Goal: Task Accomplishment & Management: Complete application form

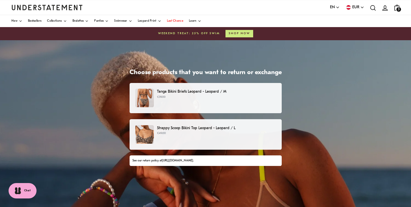
click at [235, 102] on div "Tanga Bikini Briefs Leopard - Leopard / M €39.00" at bounding box center [205, 98] width 140 height 19
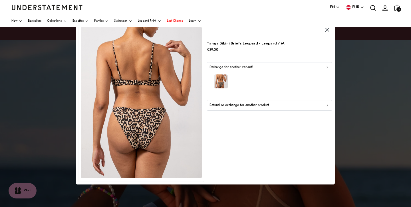
click at [271, 107] on div "Refund or exchange for another product" at bounding box center [269, 105] width 120 height 5
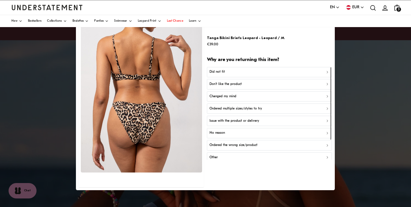
click at [228, 71] on div "Did not fit" at bounding box center [269, 71] width 120 height 5
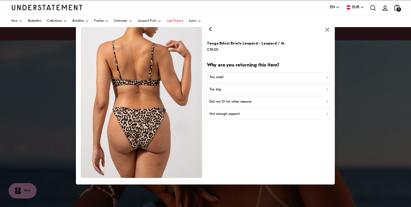
click at [253, 102] on div "Did not fit for other reasons" at bounding box center [269, 101] width 120 height 5
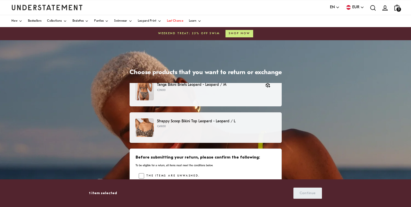
click at [222, 126] on p "€49.00" at bounding box center [216, 126] width 119 height 5
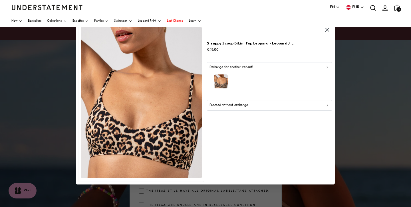
click at [254, 92] on div "button" at bounding box center [269, 82] width 120 height 25
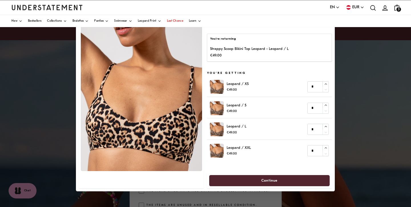
click at [266, 59] on div "You're returning Strappy Scoop Bikini Top Leopard - Leopard / L €49.00" at bounding box center [269, 48] width 125 height 28
click at [349, 104] on div at bounding box center [205, 103] width 411 height 207
click at [40, 93] on div at bounding box center [205, 103] width 411 height 207
click at [231, 47] on p "Strappy Scoop Bikini Top Leopard - Leopard / L" at bounding box center [249, 49] width 78 height 6
click at [209, 52] on div "You're returning Strappy Scoop Bikini Top Leopard - Leopard / L €49.00" at bounding box center [269, 48] width 125 height 28
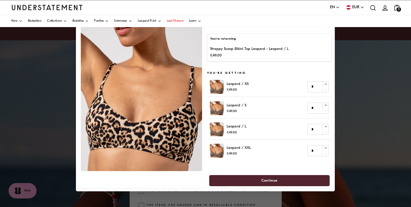
click at [218, 51] on p "Strappy Scoop Bikini Top Leopard - Leopard / L" at bounding box center [249, 49] width 78 height 6
drag, startPoint x: 218, startPoint y: 51, endPoint x: 209, endPoint y: 53, distance: 9.3
click at [217, 52] on p "Strappy Scoop Bikini Top Leopard - Leopard / L" at bounding box center [249, 49] width 78 height 6
click at [142, 80] on img at bounding box center [141, 95] width 121 height 151
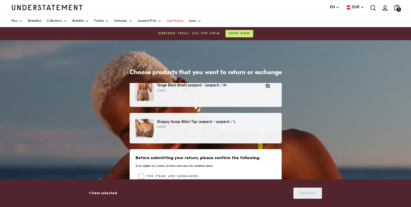
scroll to position [2, 0]
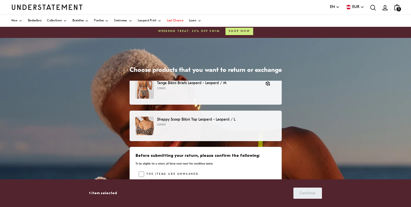
click at [227, 120] on p "Strappy Scoop Bikini Top Leopard - Leopard / L" at bounding box center [216, 120] width 119 height 6
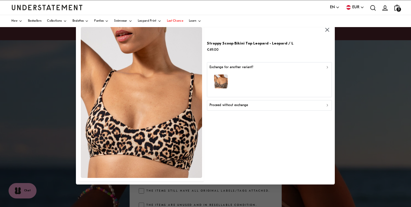
click at [327, 104] on icon "button" at bounding box center [327, 105] width 1 height 2
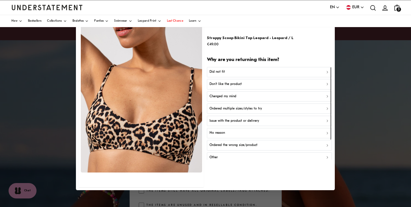
click at [257, 155] on div "Other" at bounding box center [269, 157] width 120 height 5
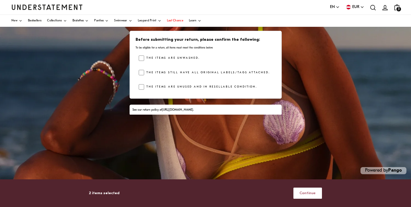
scroll to position [118, 0]
click at [302, 194] on span "Continue" at bounding box center [307, 193] width 16 height 11
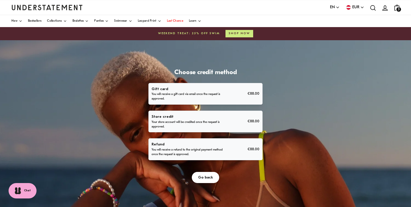
click at [223, 157] on p "You will receive a refund to the original payment method once the request is ap…" at bounding box center [188, 152] width 72 height 9
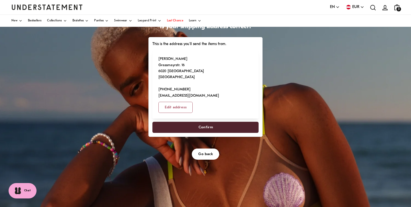
scroll to position [48, 0]
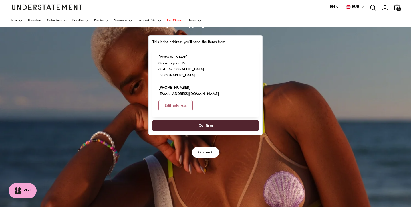
click at [252, 131] on span "Confirm" at bounding box center [206, 125] width 94 height 11
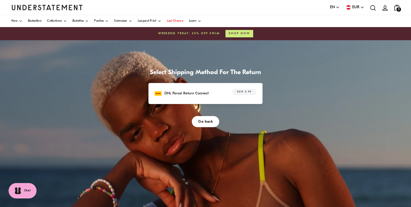
click at [209, 96] on p "DHL Parcel Return Connect" at bounding box center [186, 93] width 44 height 6
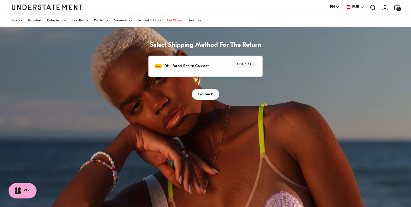
scroll to position [25, 0]
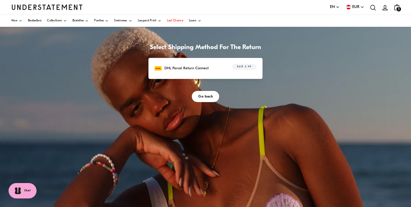
click at [209, 102] on button "Go back" at bounding box center [205, 96] width 27 height 11
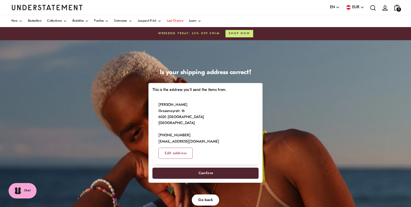
click at [252, 179] on span "Confirm" at bounding box center [206, 173] width 94 height 11
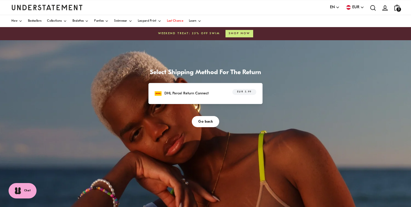
click at [256, 98] on div "DHL Parcel Return Connect EUR 5.99" at bounding box center [206, 93] width 102 height 9
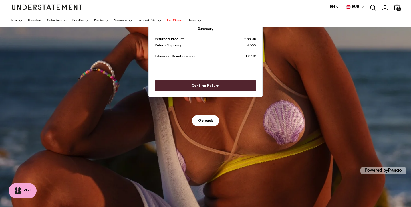
scroll to position [118, 0]
click at [219, 91] on span "Confirm Return" at bounding box center [205, 85] width 28 height 11
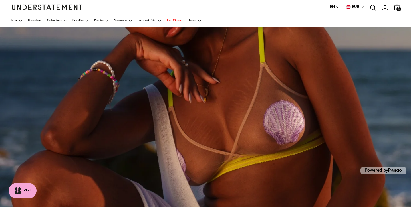
scroll to position [118, 0]
